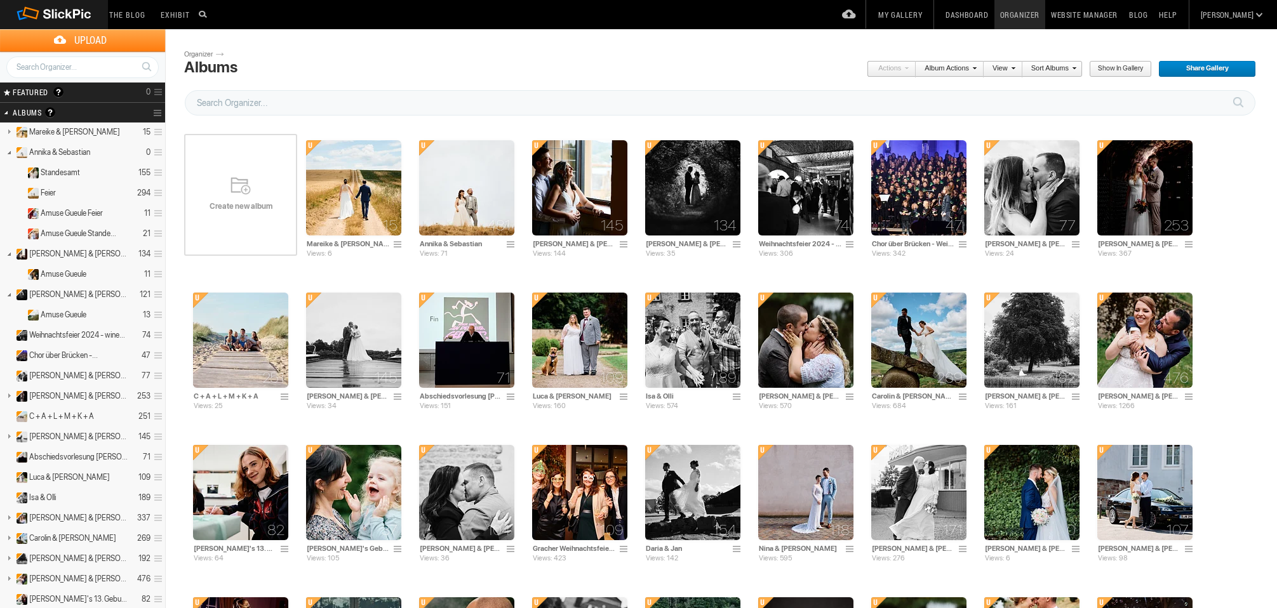
click at [264, 202] on span "Create new album" at bounding box center [240, 206] width 113 height 10
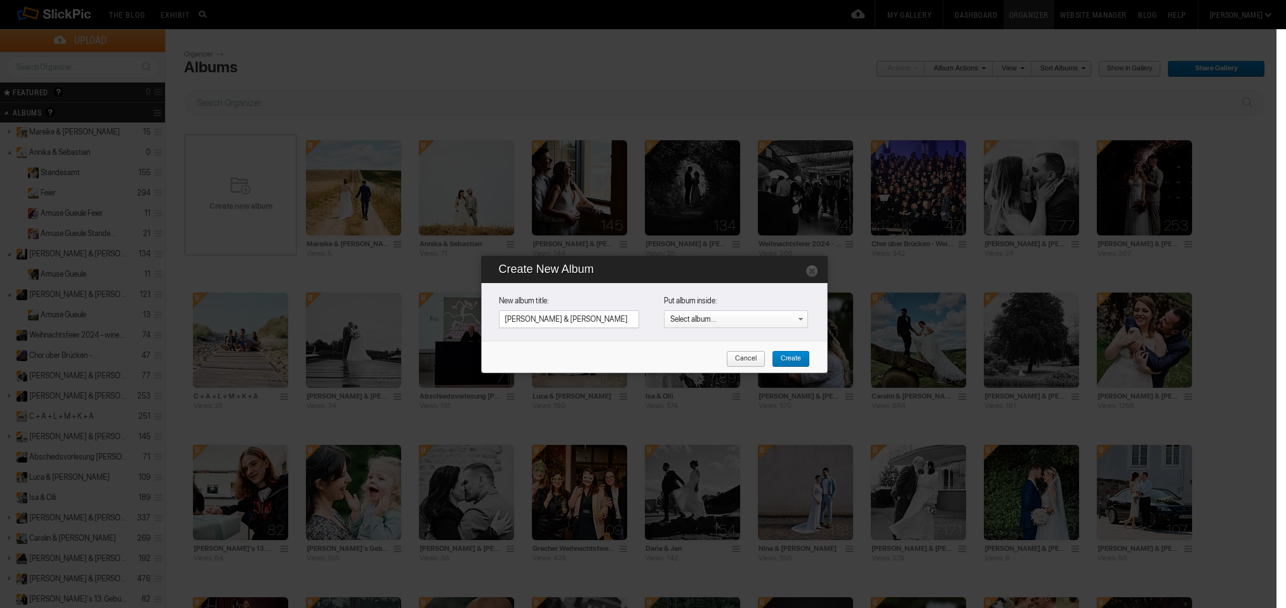
type input "[PERSON_NAME] & [PERSON_NAME]"
click at [787, 359] on span "Create" at bounding box center [786, 359] width 29 height 17
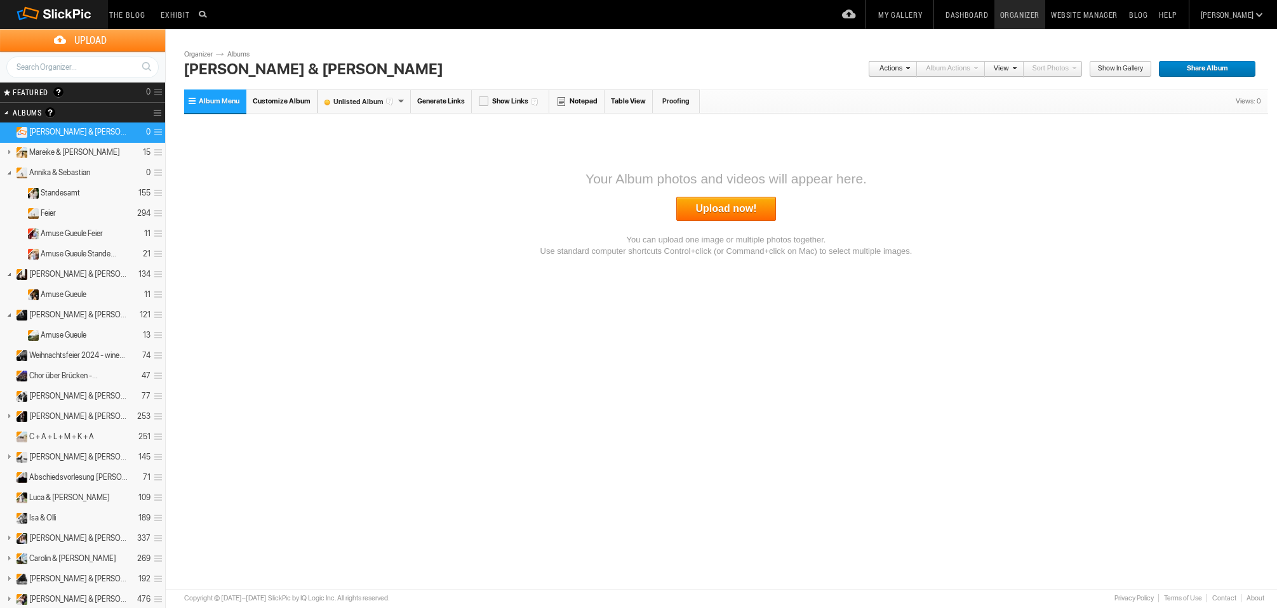
click at [235, 101] on span "Album Menu" at bounding box center [219, 101] width 41 height 8
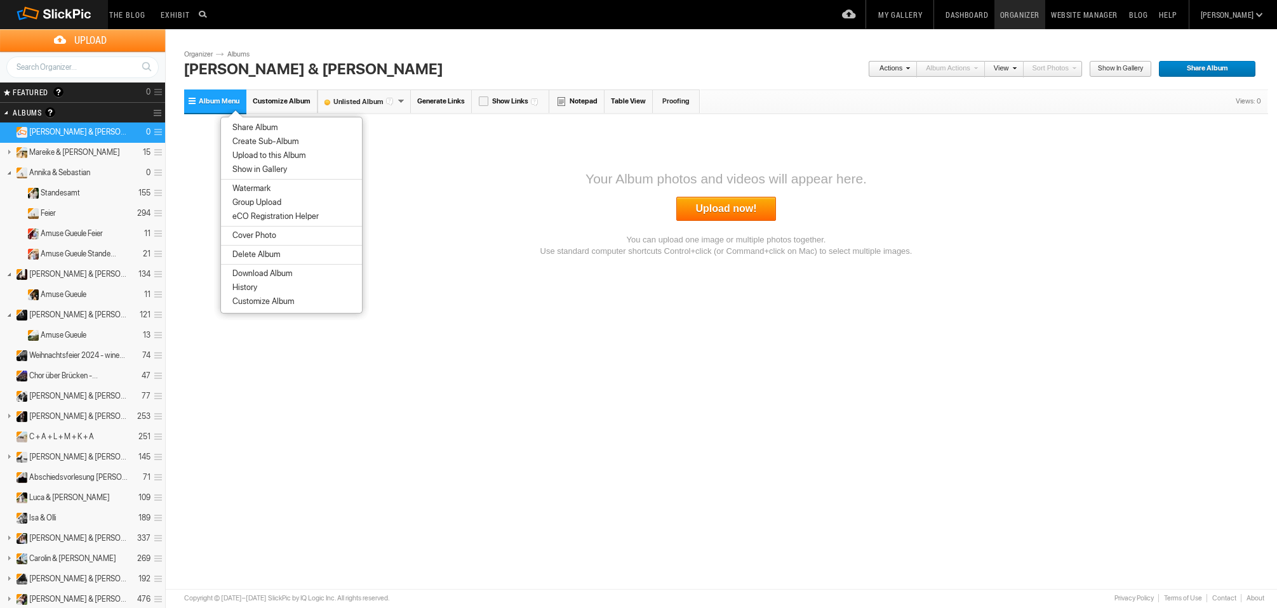
click at [265, 136] on li "Create Sub-Album" at bounding box center [291, 142] width 141 height 14
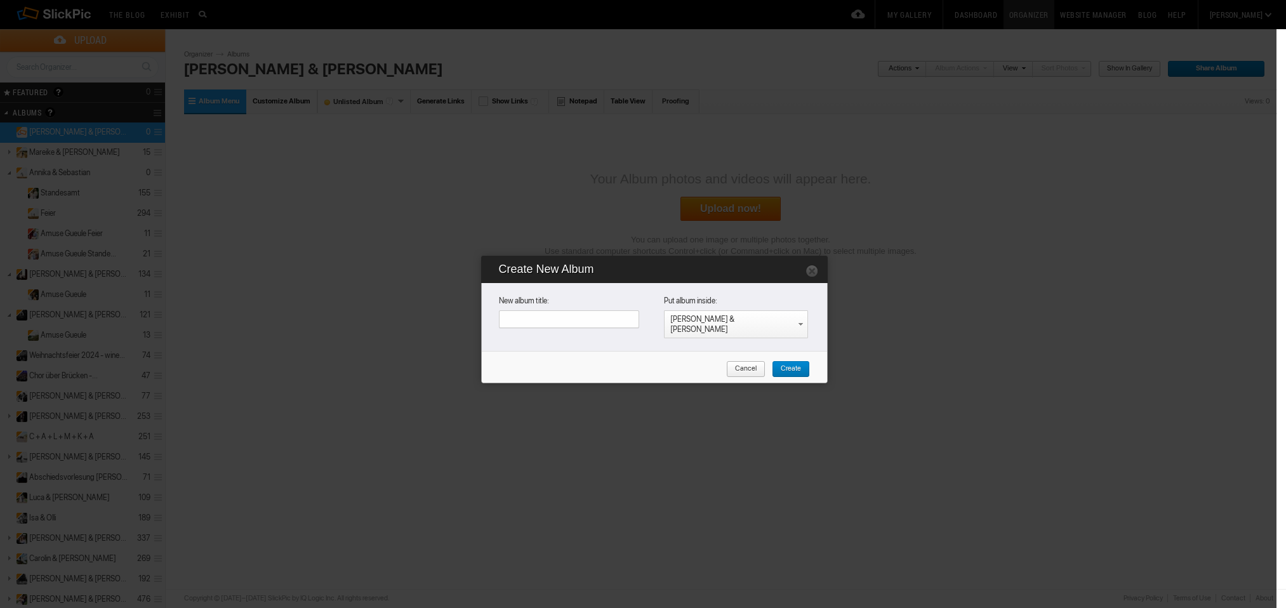
type input "A"
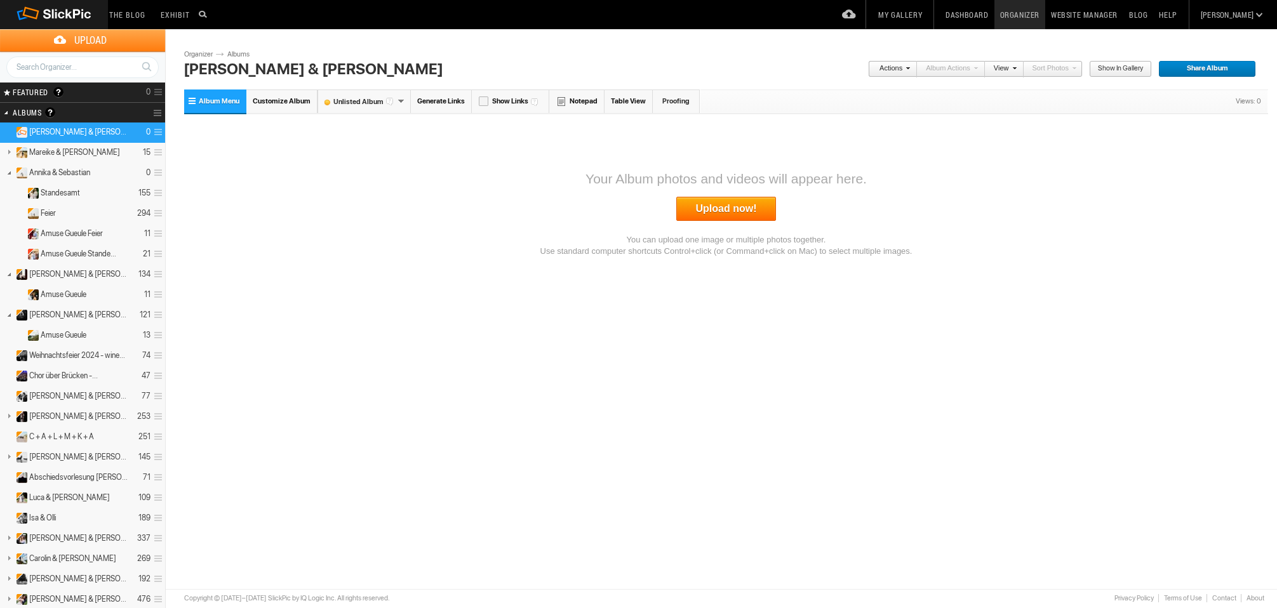
click at [705, 209] on link "Upload now!" at bounding box center [726, 209] width 100 height 24
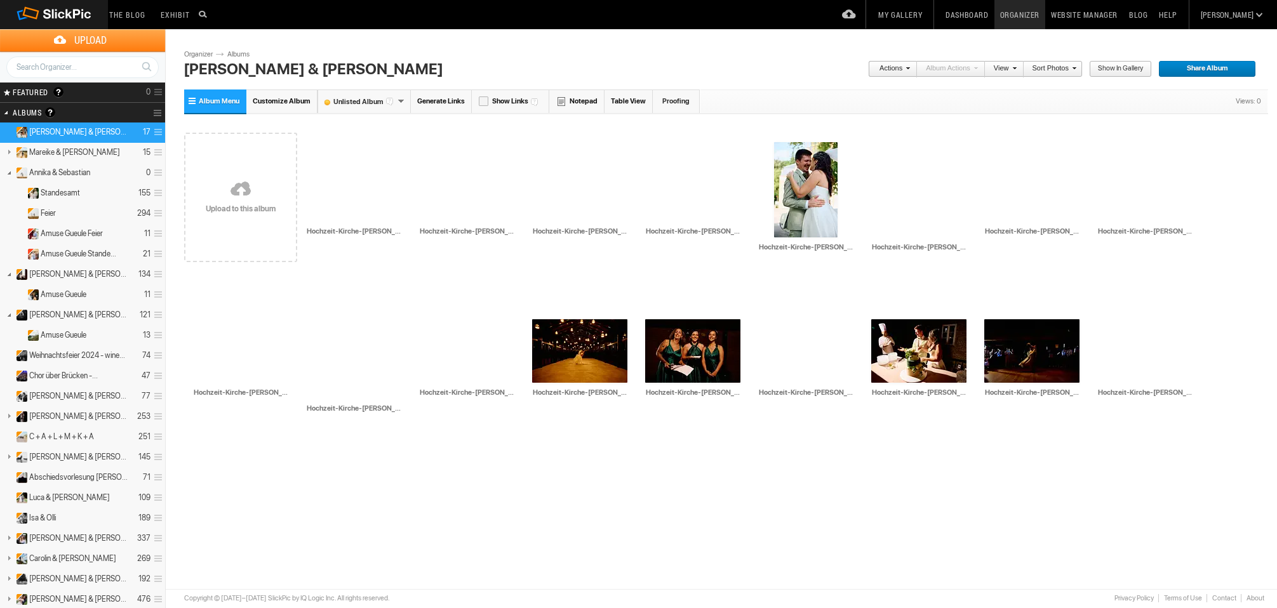
click at [1062, 66] on link "Sort Photos" at bounding box center [1050, 69] width 53 height 17
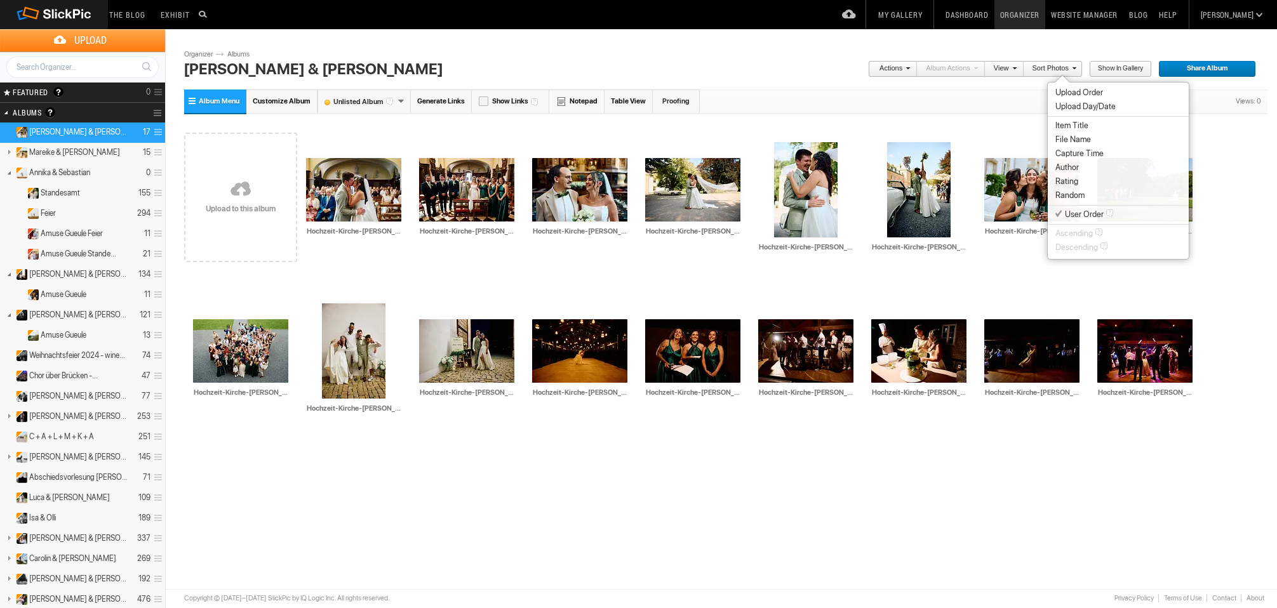
click at [1076, 159] on li "Capture Time" at bounding box center [1118, 154] width 141 height 14
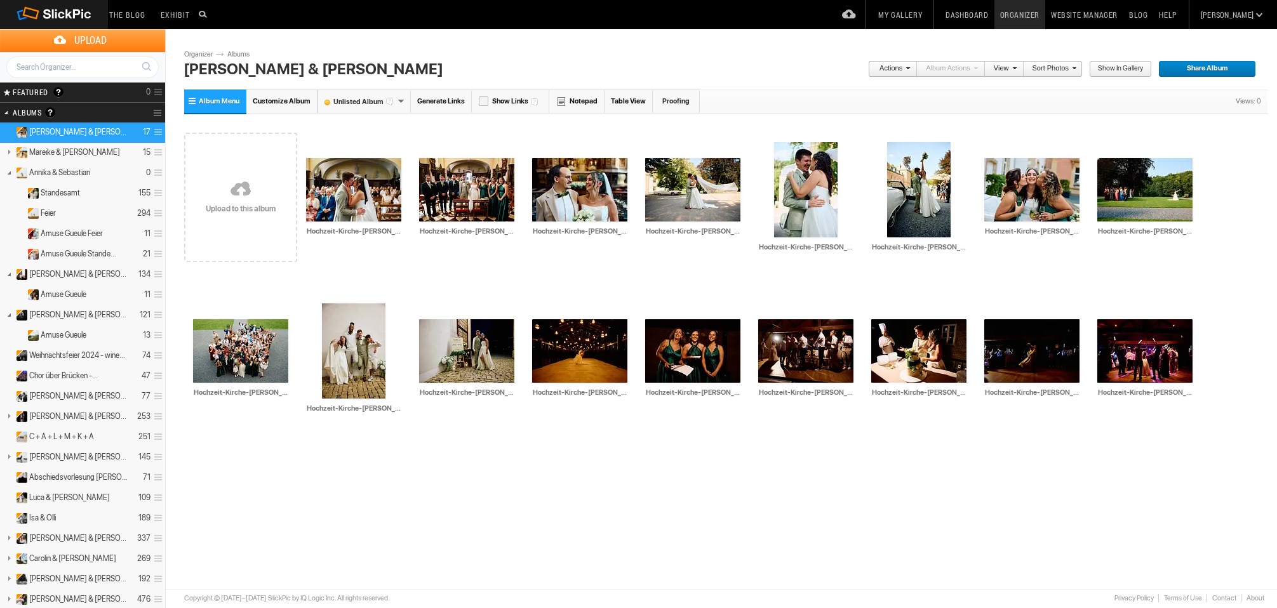
click at [1203, 71] on span "Share Album" at bounding box center [1202, 69] width 89 height 17
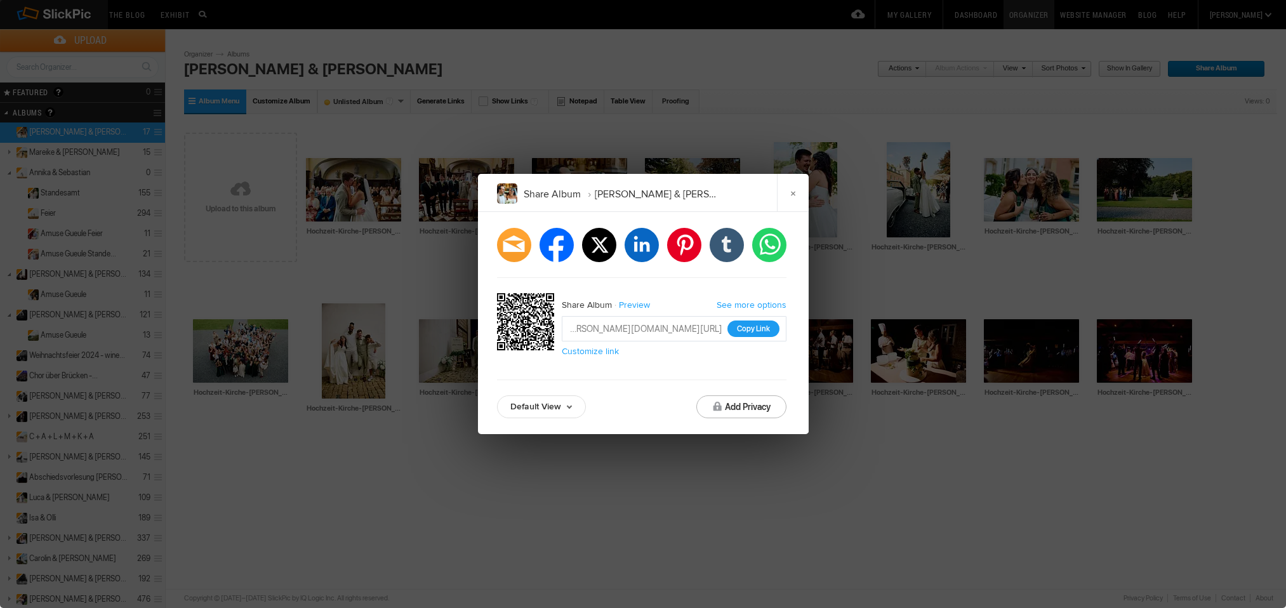
click at [745, 331] on button "Copy Link" at bounding box center [754, 329] width 52 height 17
click at [796, 201] on link "×" at bounding box center [793, 193] width 32 height 38
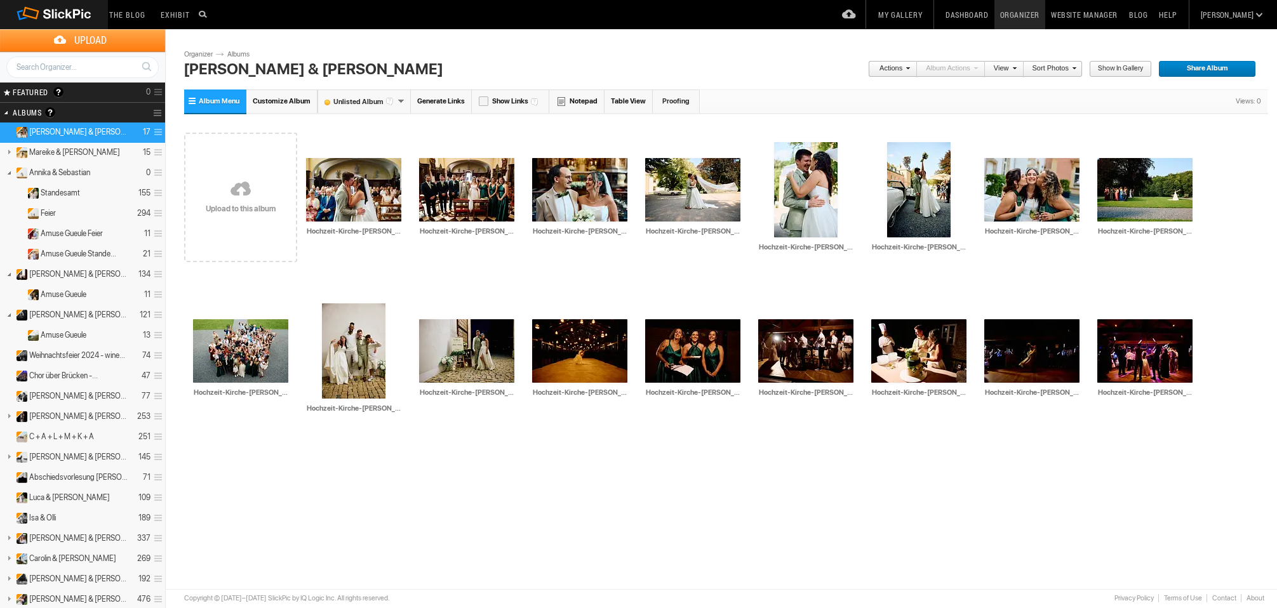
click at [228, 98] on span "Album Menu" at bounding box center [219, 101] width 41 height 8
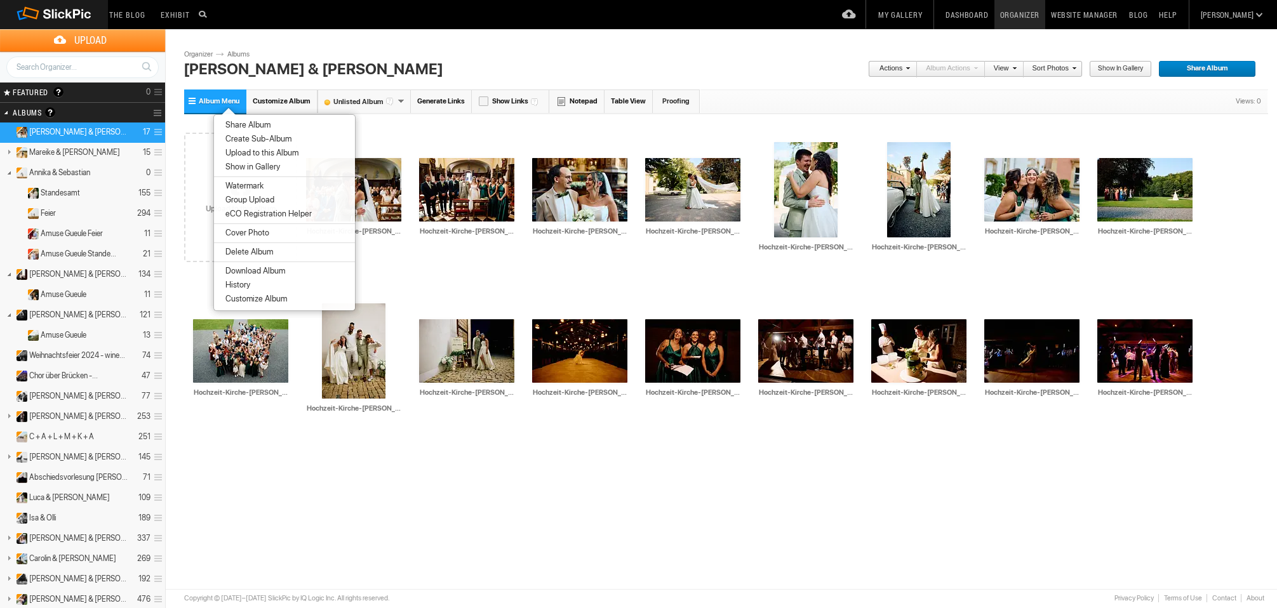
click at [279, 237] on li "Cover Photo" at bounding box center [284, 233] width 141 height 14
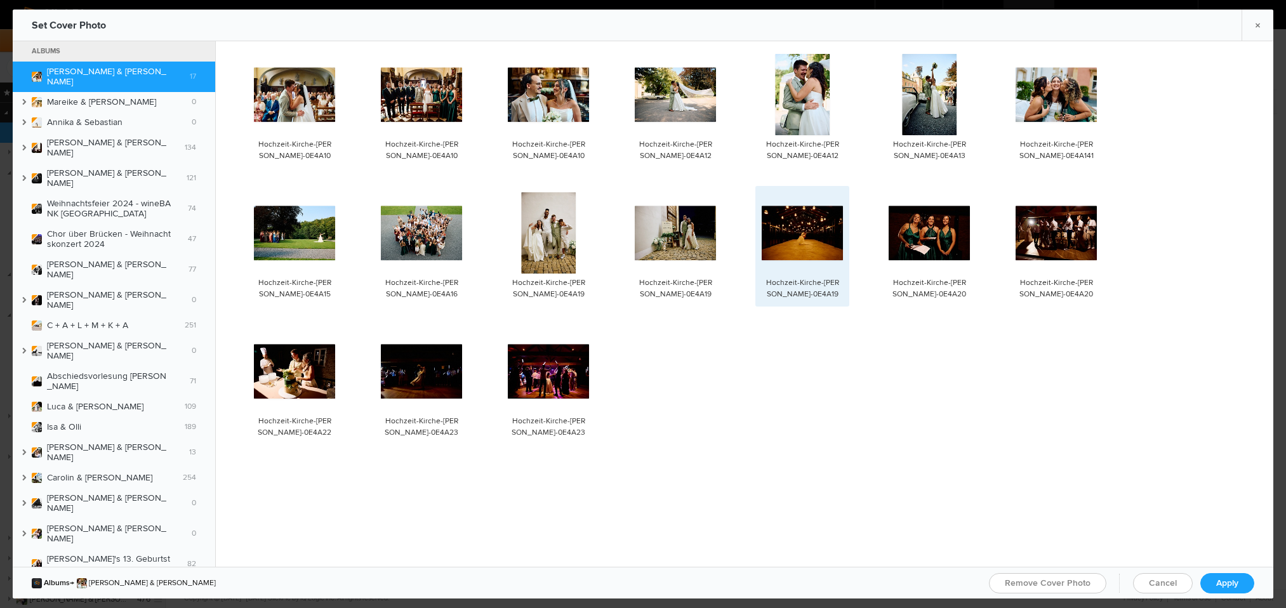
click at [817, 236] on img at bounding box center [802, 233] width 81 height 55
click at [1226, 583] on span "Apply" at bounding box center [1228, 583] width 22 height 11
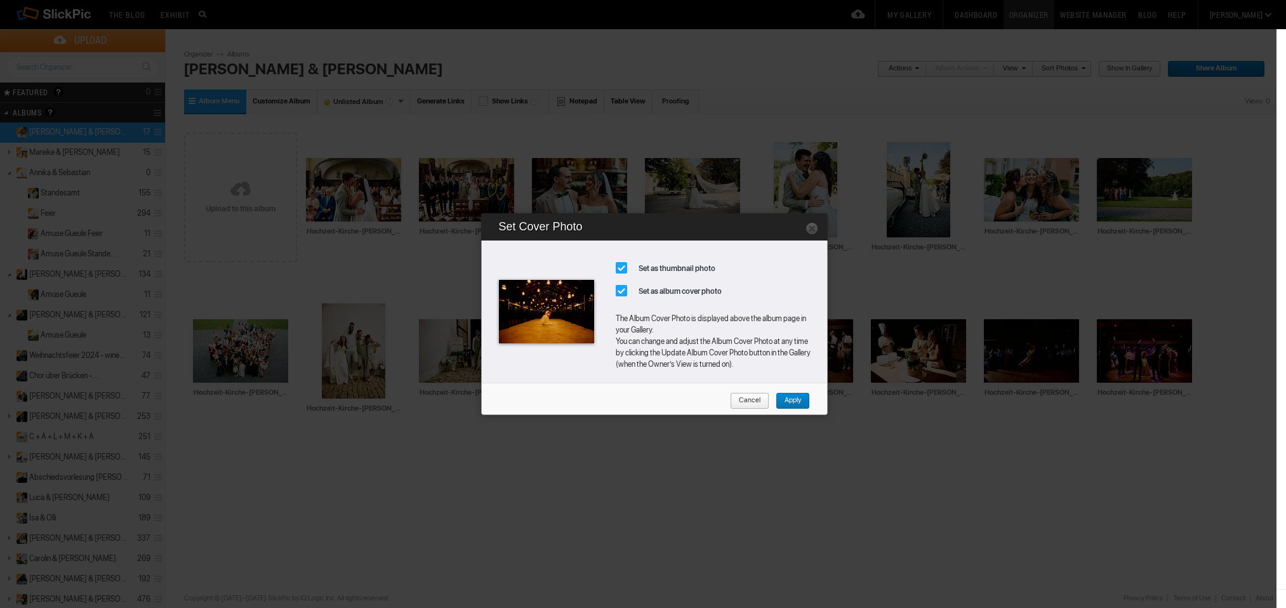
click at [798, 401] on span "Apply" at bounding box center [788, 401] width 25 height 17
